Goal: Book appointment/travel/reservation

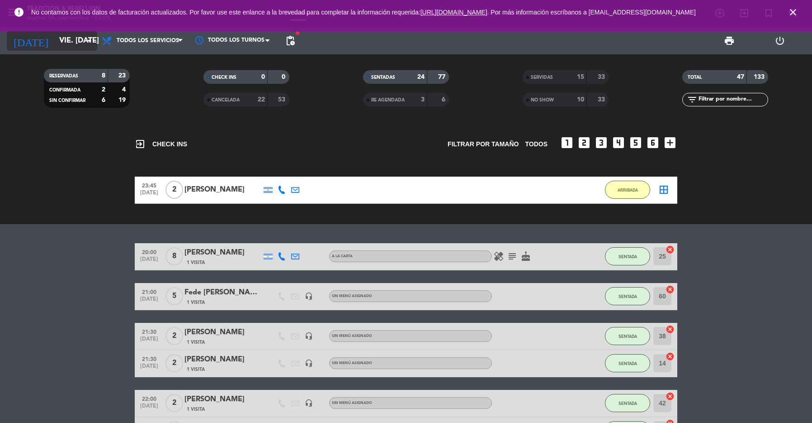
click at [71, 41] on input "vie. [DATE]" at bounding box center [103, 41] width 97 height 18
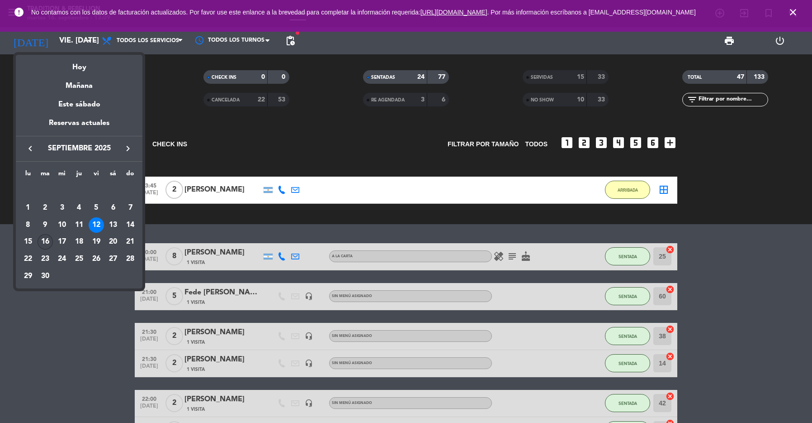
click at [51, 245] on div "16" at bounding box center [45, 241] width 15 height 15
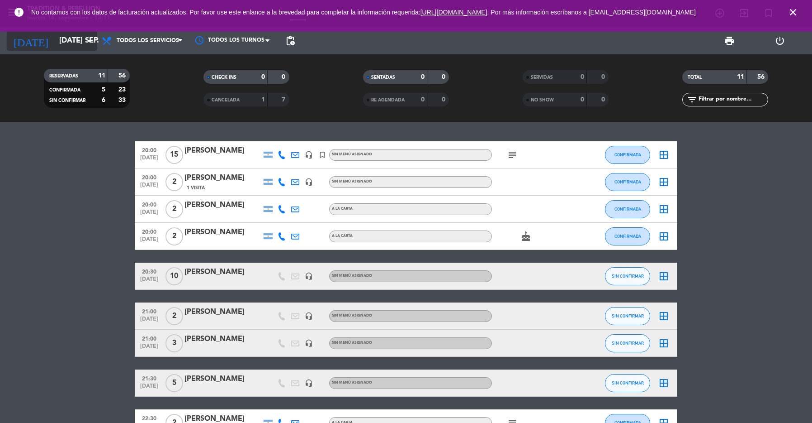
click at [78, 39] on input "[DATE] sep." at bounding box center [103, 41] width 97 height 18
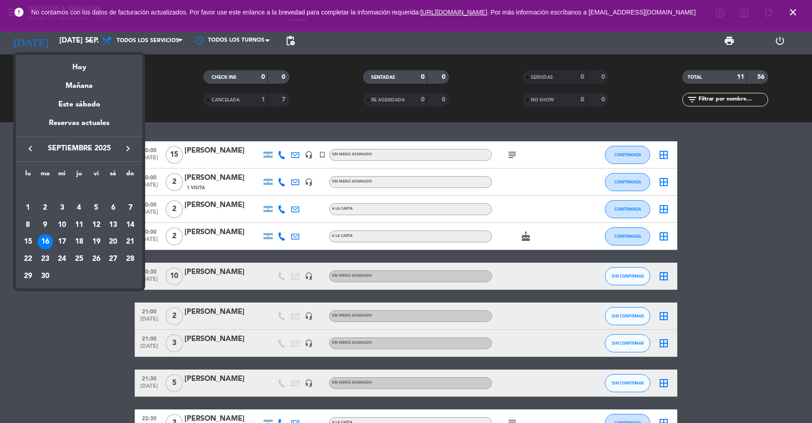
click at [61, 240] on div "17" at bounding box center [61, 241] width 15 height 15
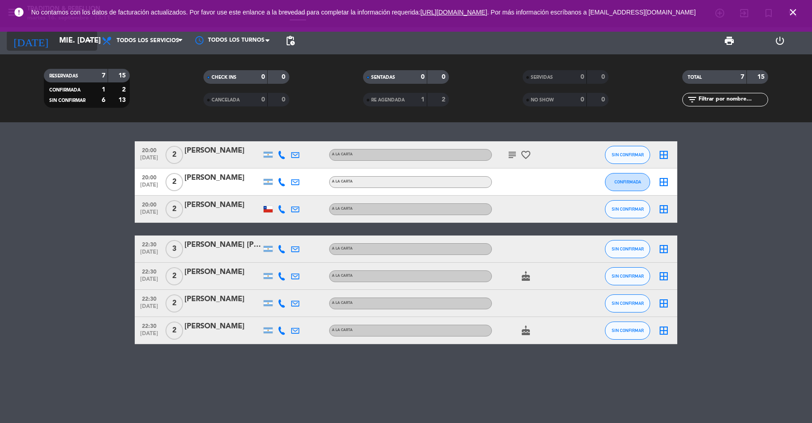
click at [66, 42] on input "mié. [DATE]" at bounding box center [103, 41] width 97 height 18
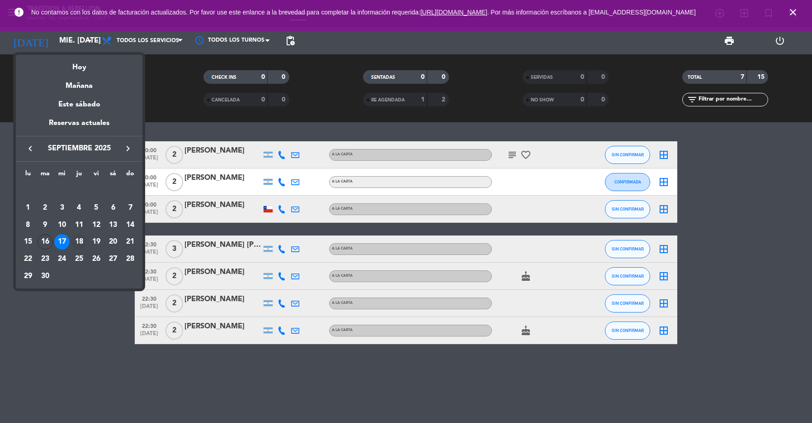
click at [79, 241] on div "18" at bounding box center [78, 241] width 15 height 15
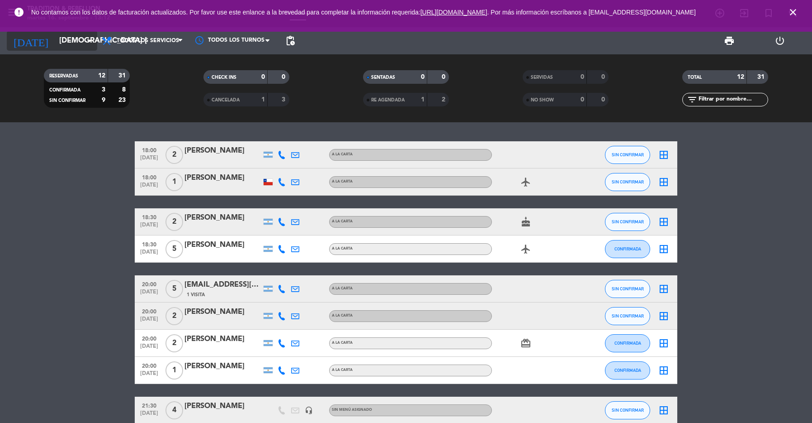
click at [73, 43] on input "[DEMOGRAPHIC_DATA] [DATE]" at bounding box center [103, 41] width 97 height 18
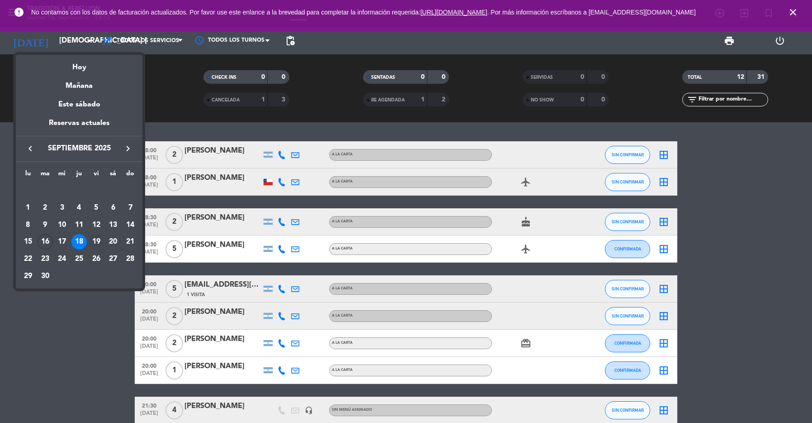
click at [95, 242] on div "19" at bounding box center [96, 241] width 15 height 15
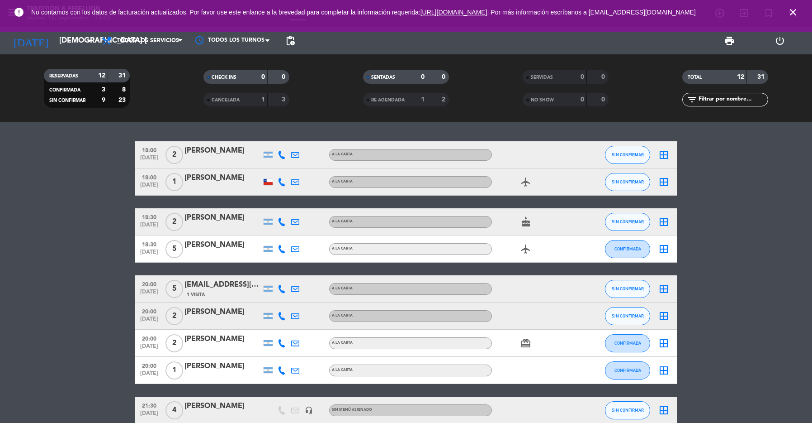
type input "vie. [DATE]"
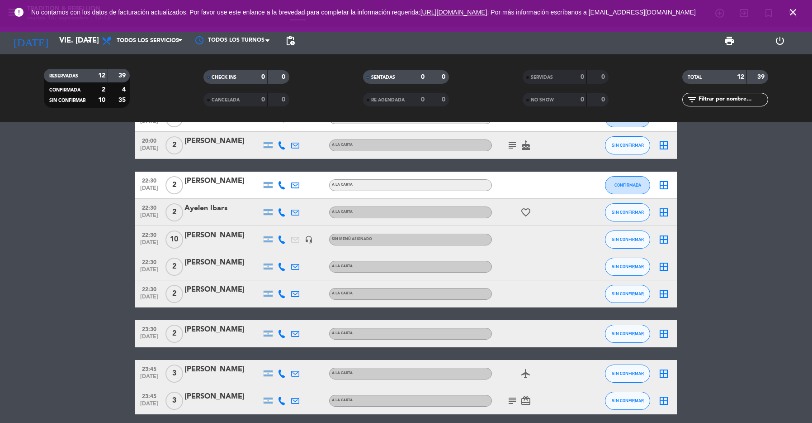
scroll to position [140, 0]
